Goal: Information Seeking & Learning: Learn about a topic

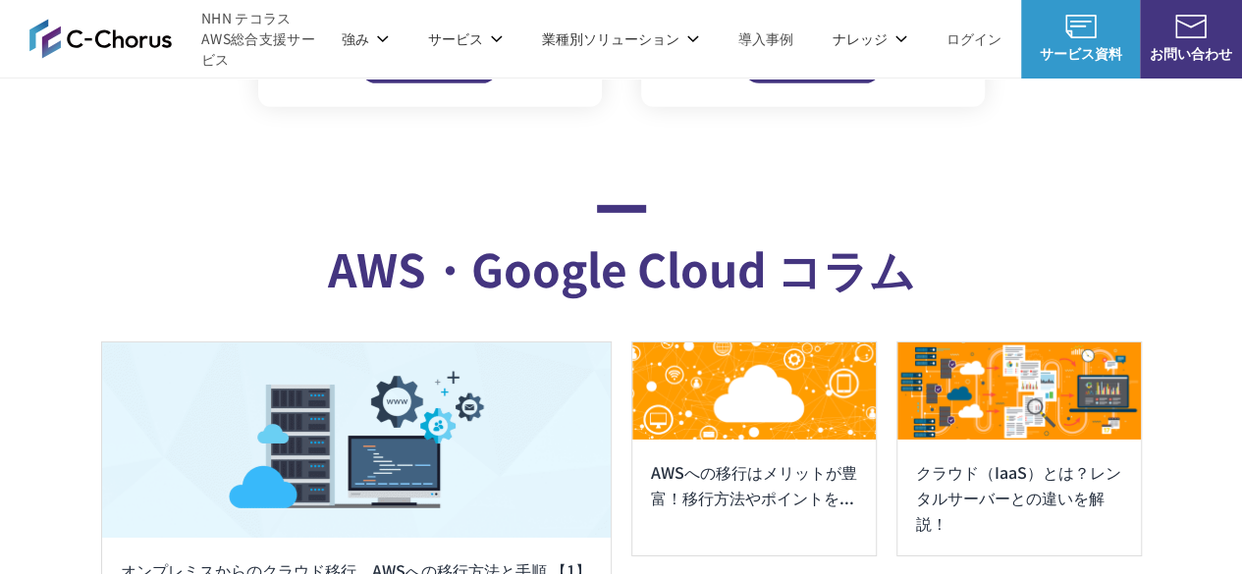
scroll to position [10588, 0]
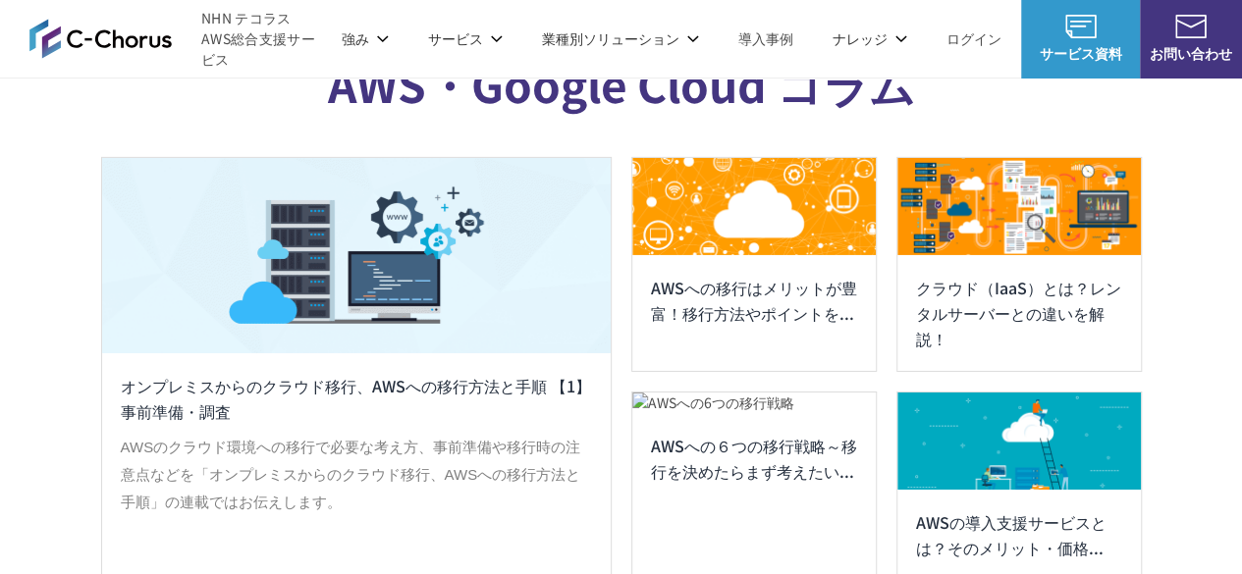
click at [1237, 535] on section "AWS・Google Cloud コラム オンプレミスからのクラウド移行、AWSへの移行方法と手順 【1】事前準備・調査 AWSのクラウド環境への移行で必要な…" at bounding box center [621, 263] width 1242 height 683
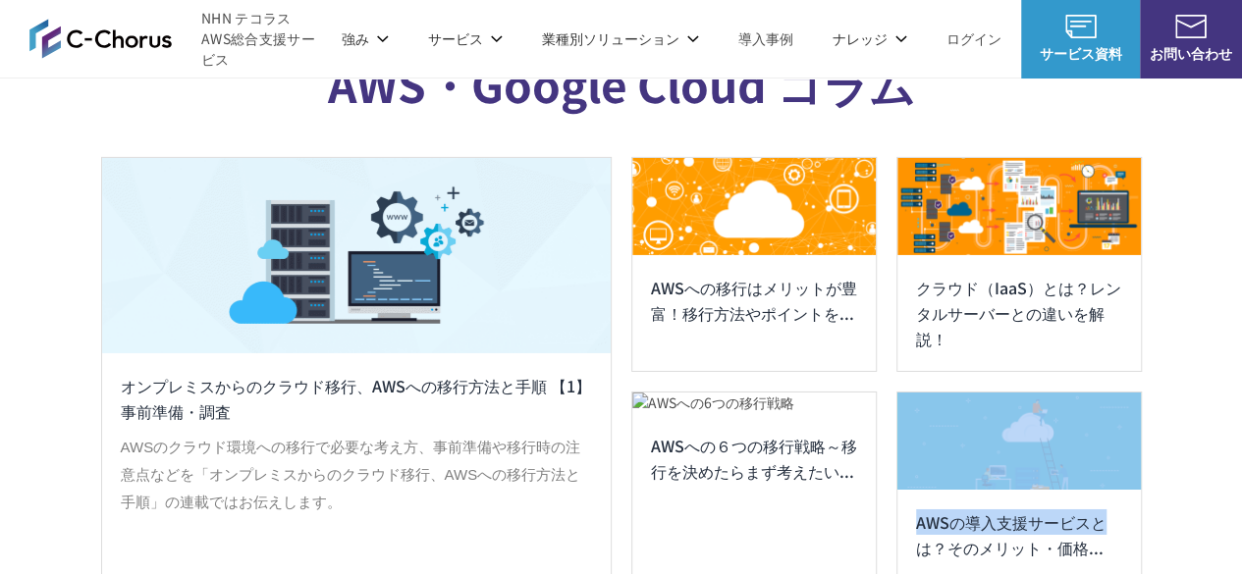
drag, startPoint x: 1231, startPoint y: 492, endPoint x: 1157, endPoint y: 528, distance: 83.0
click at [1157, 528] on section "AWS・Google Cloud コラム オンプレミスからのクラウド移行、AWSへの移行方法と手順 【1】事前準備・調査 AWSのクラウド環境への移行で必要な…" at bounding box center [621, 263] width 1242 height 683
click at [1023, 513] on div "AWSの導入支援サービスとは？そのメリット・価格..." at bounding box center [1018, 535] width 243 height 90
